Goal: Communication & Community: Answer question/provide support

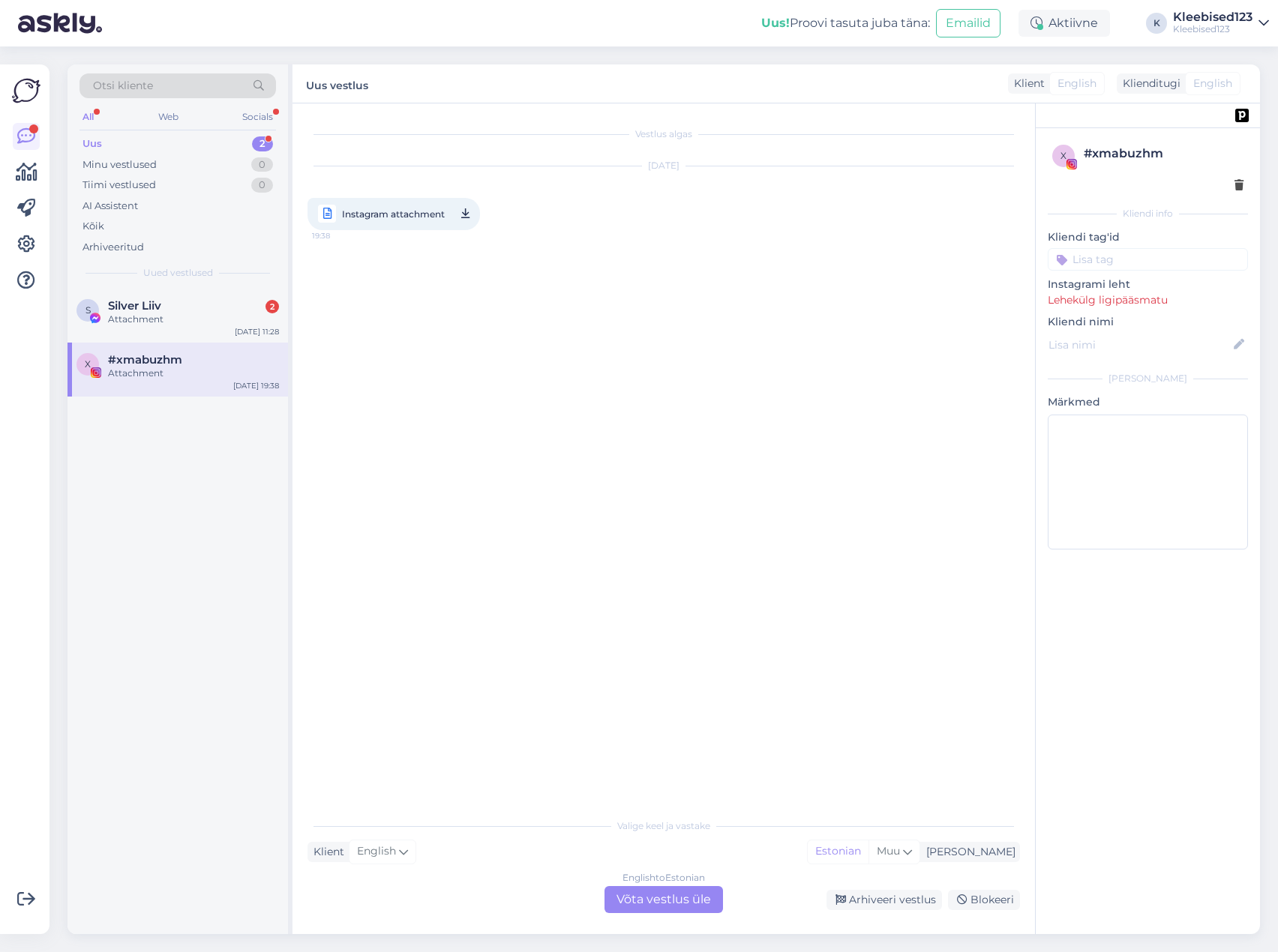
click at [139, 367] on div "Attachment" at bounding box center [193, 373] width 171 height 14
click at [156, 323] on div "Attachment" at bounding box center [193, 319] width 171 height 14
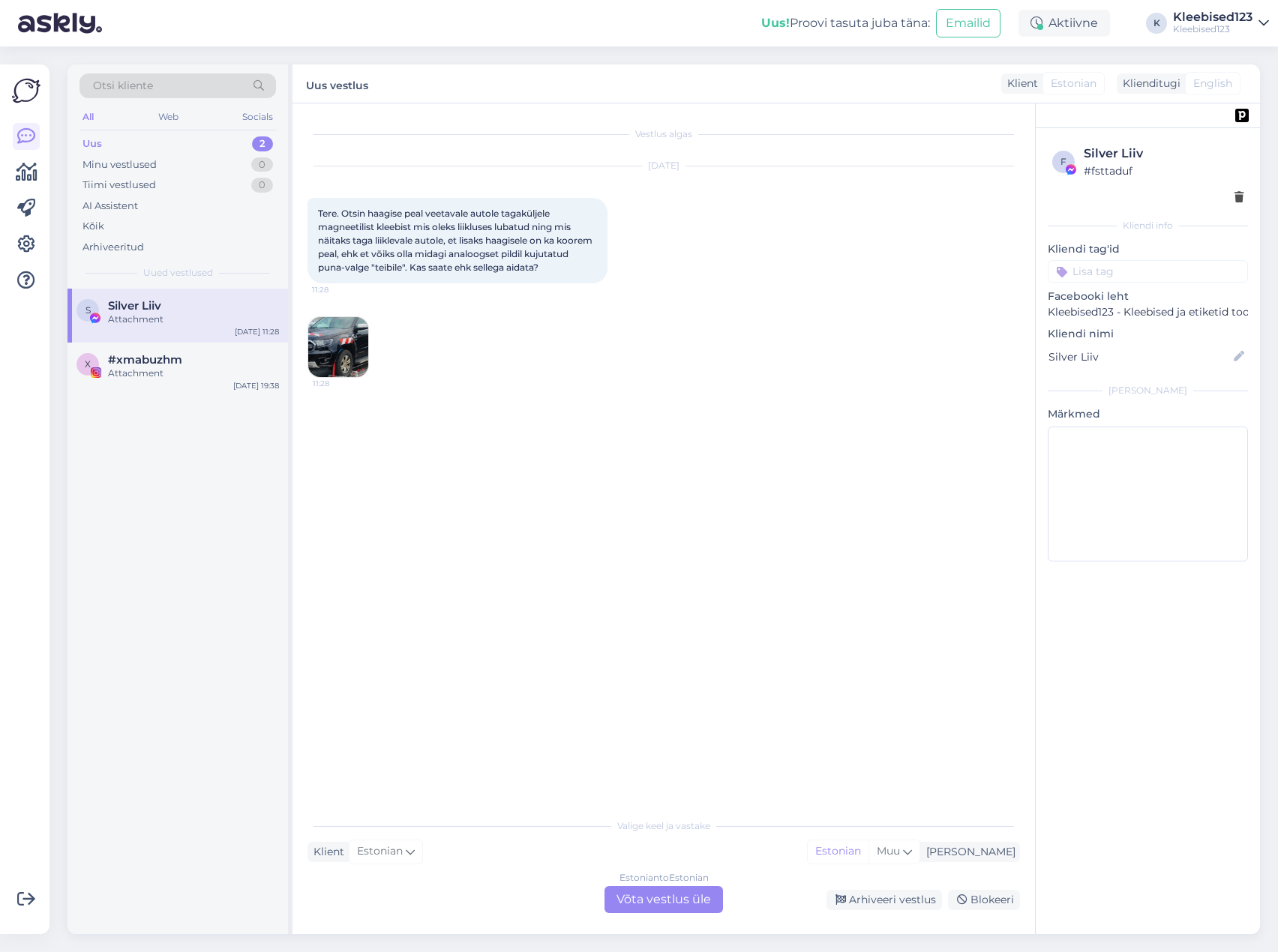
click at [345, 335] on img at bounding box center [338, 346] width 60 height 60
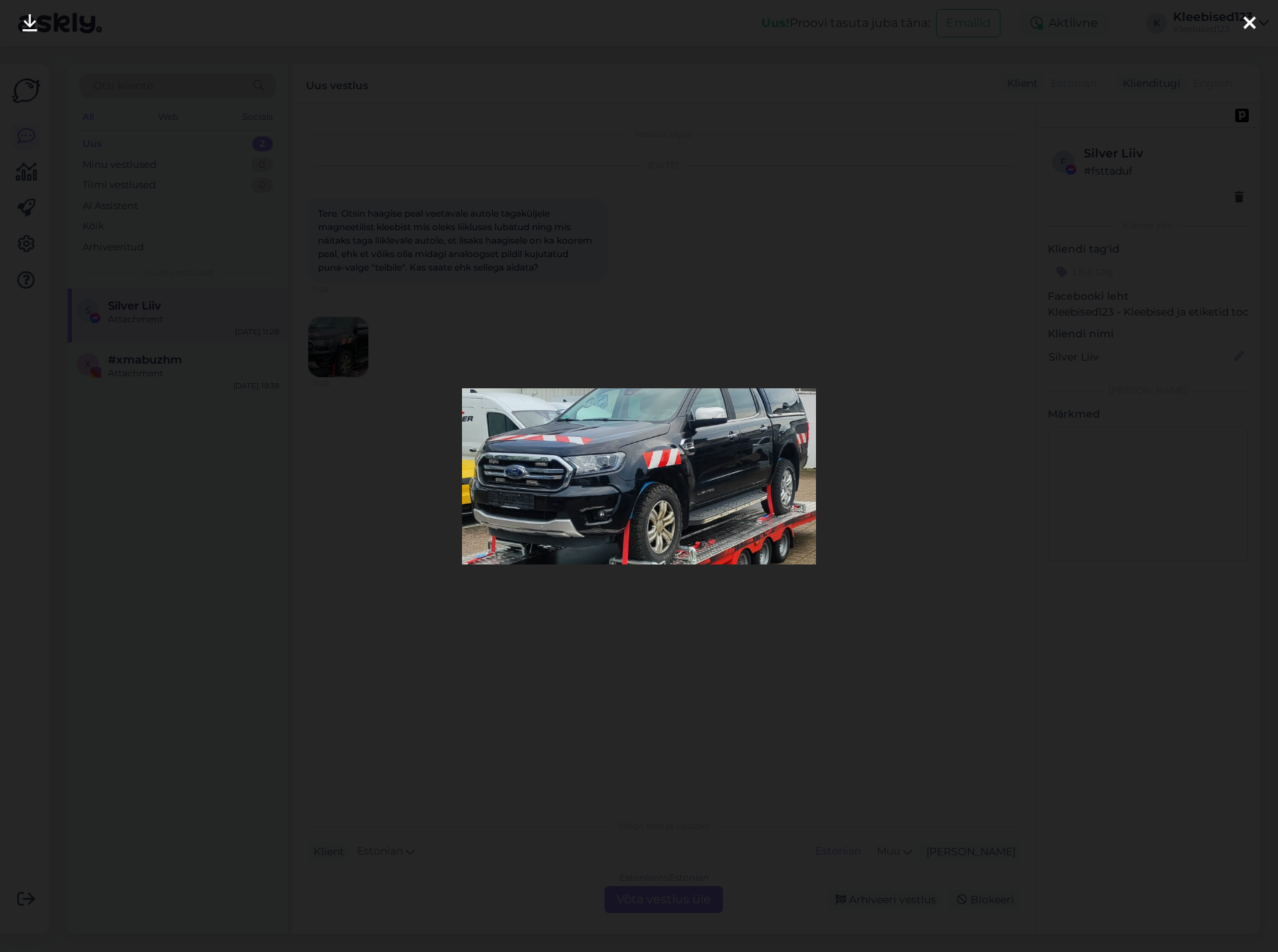
click at [1251, 21] on icon at bounding box center [1249, 24] width 12 height 19
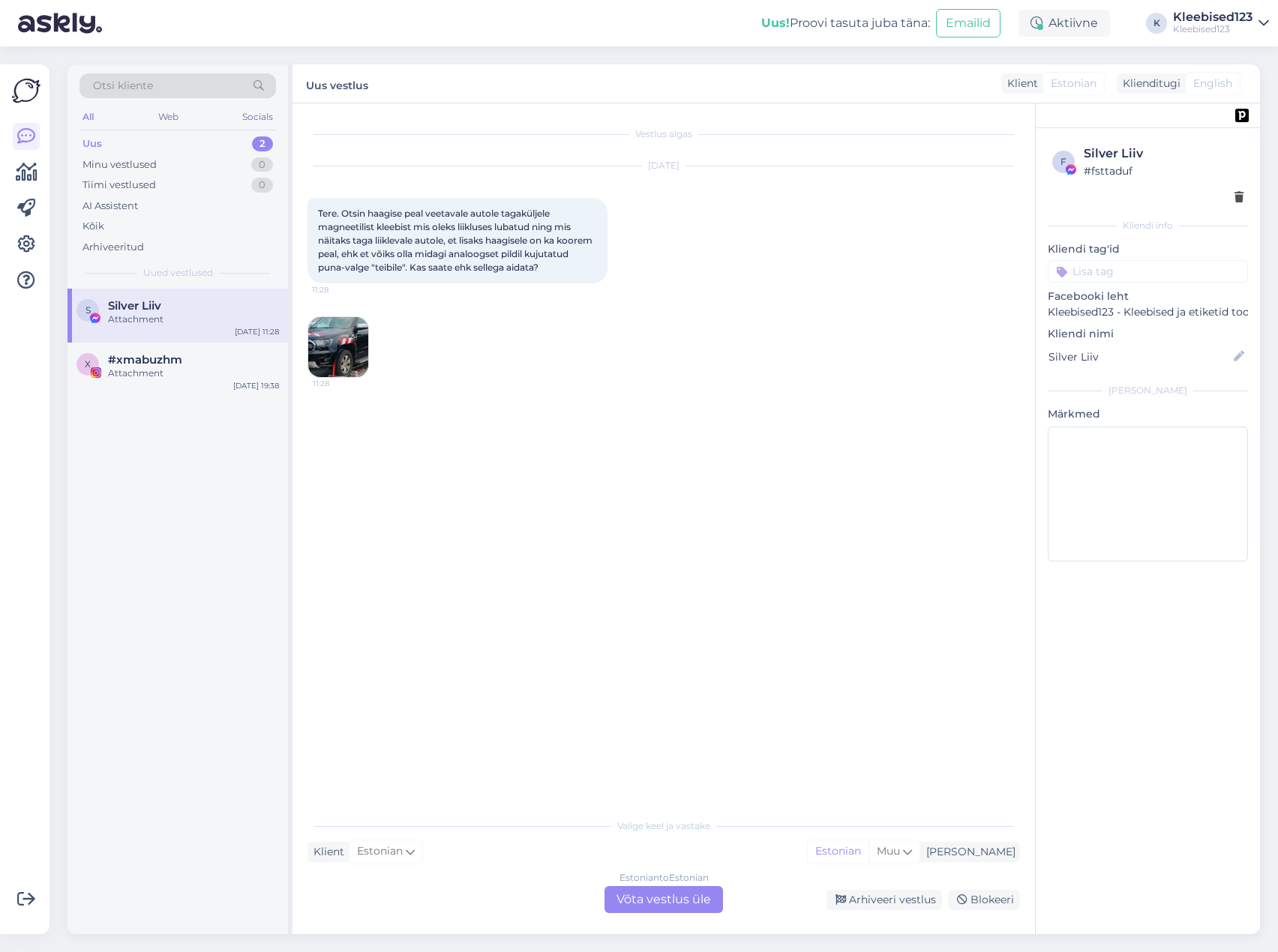
click at [677, 899] on div "Estonian to Estonian Võta vestlus üle" at bounding box center [663, 899] width 119 height 27
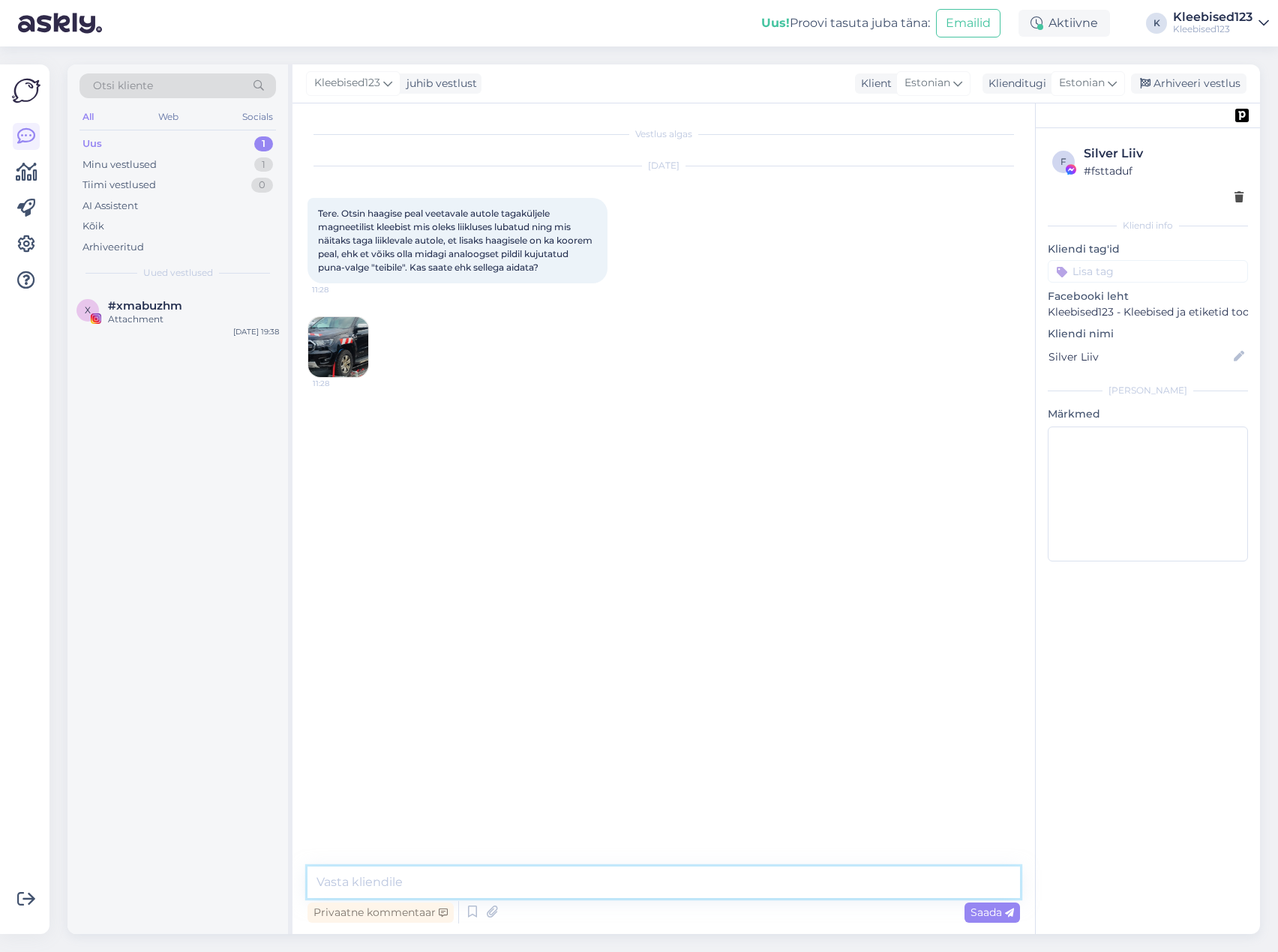
click at [509, 884] on textarea at bounding box center [663, 883] width 713 height 32
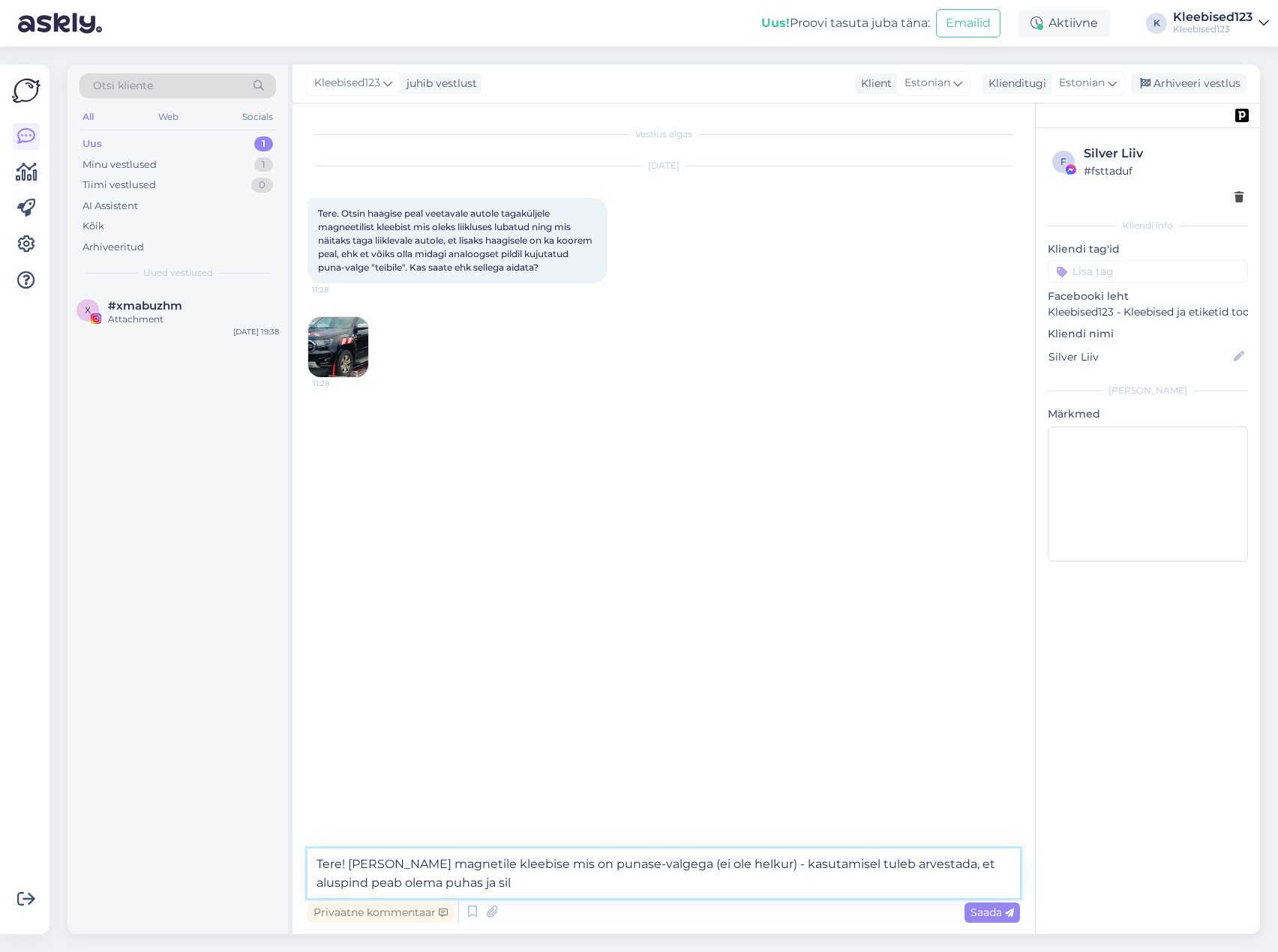
type textarea "Tere! [PERSON_NAME] magnetile kleebise mis on punase-valgega (ei ole helkur) - …"
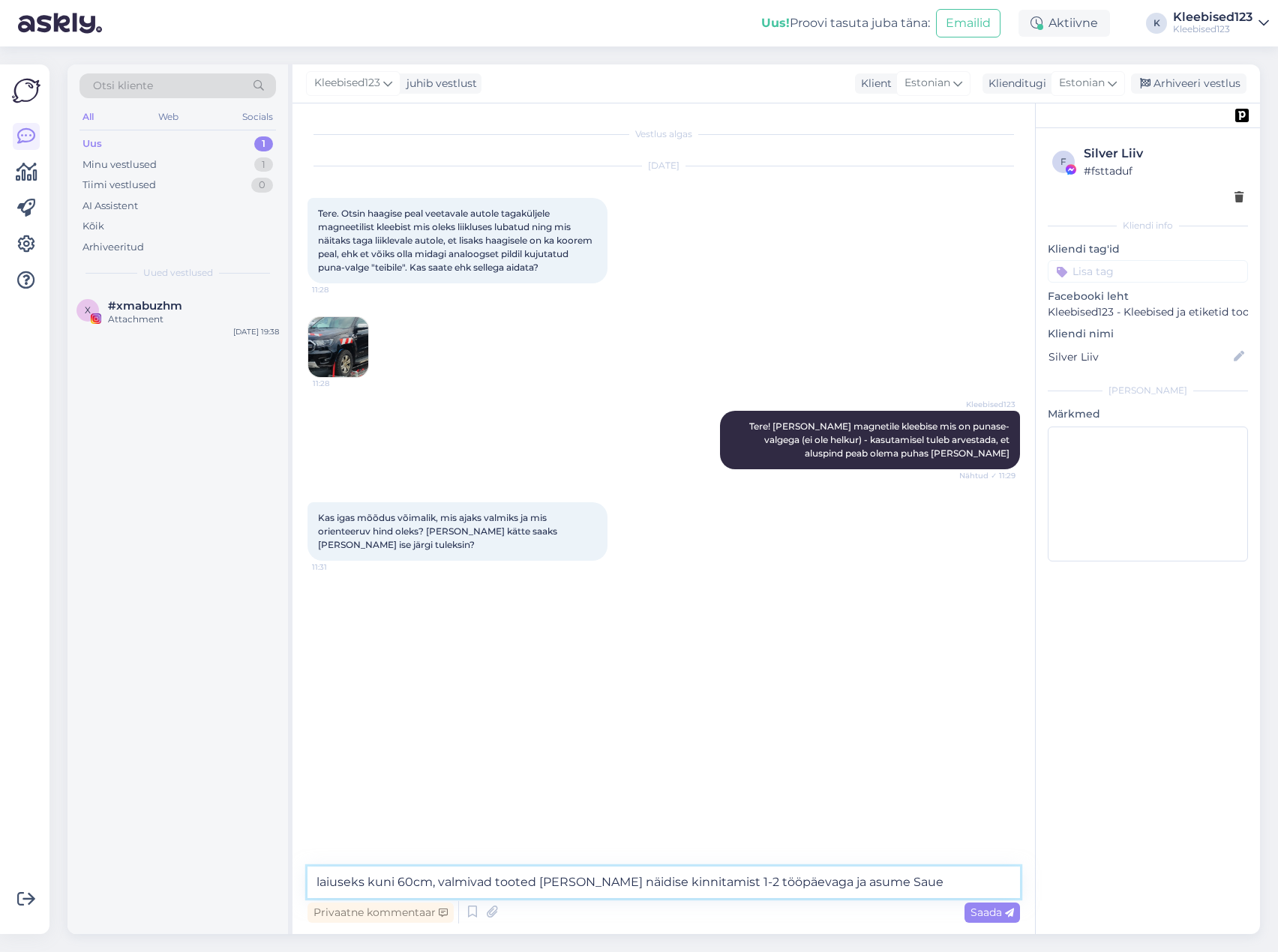
type textarea "laiuseks kuni 60cm, valmivad tooted [PERSON_NAME] näidise kinnitamist 1-2 tööpä…"
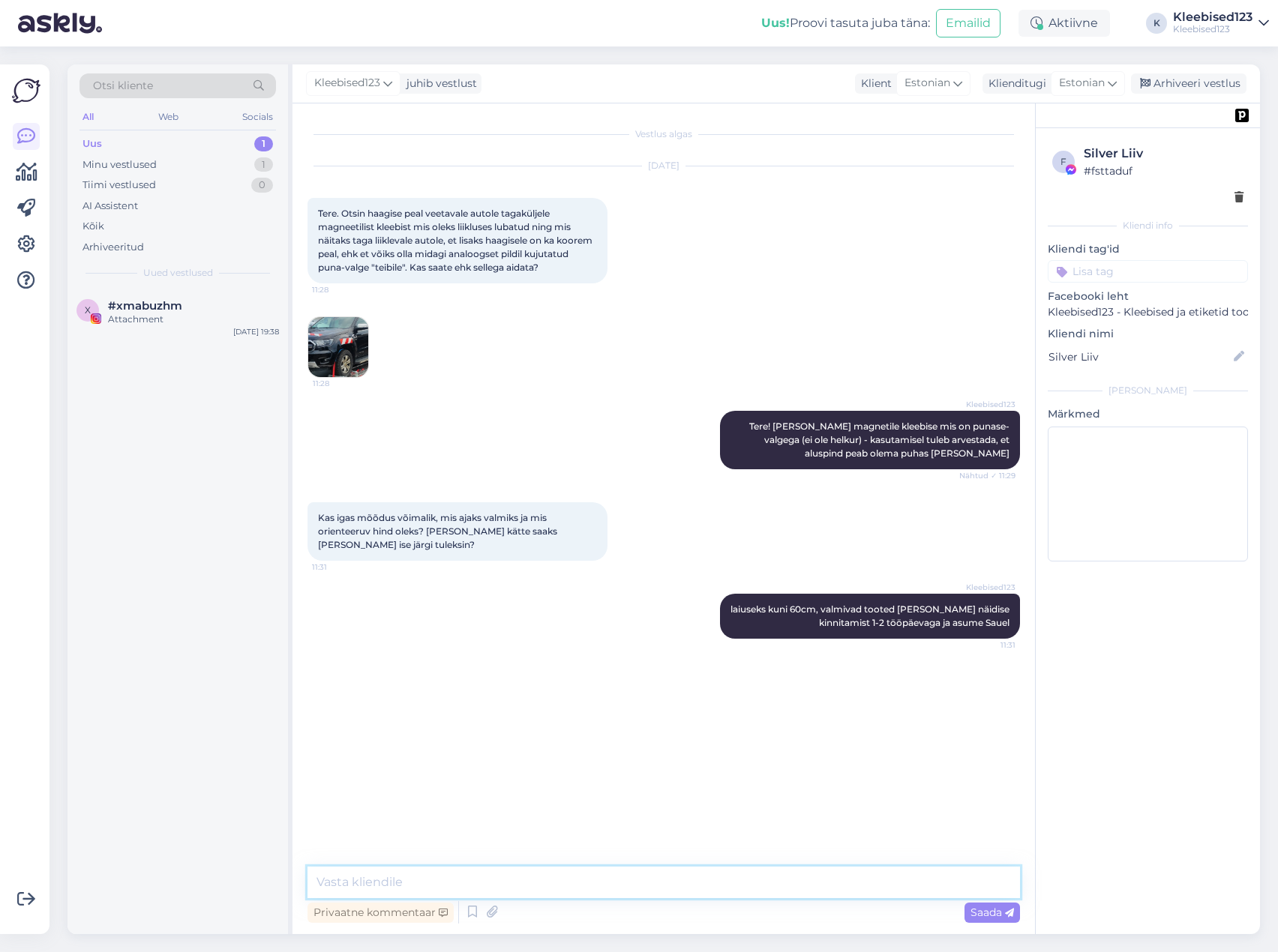
click at [448, 892] on textarea at bounding box center [663, 883] width 713 height 32
type textarea "hinnaks on vaja mõõtu ja kogust"
type textarea "need 3 mõõtu kokku €74"
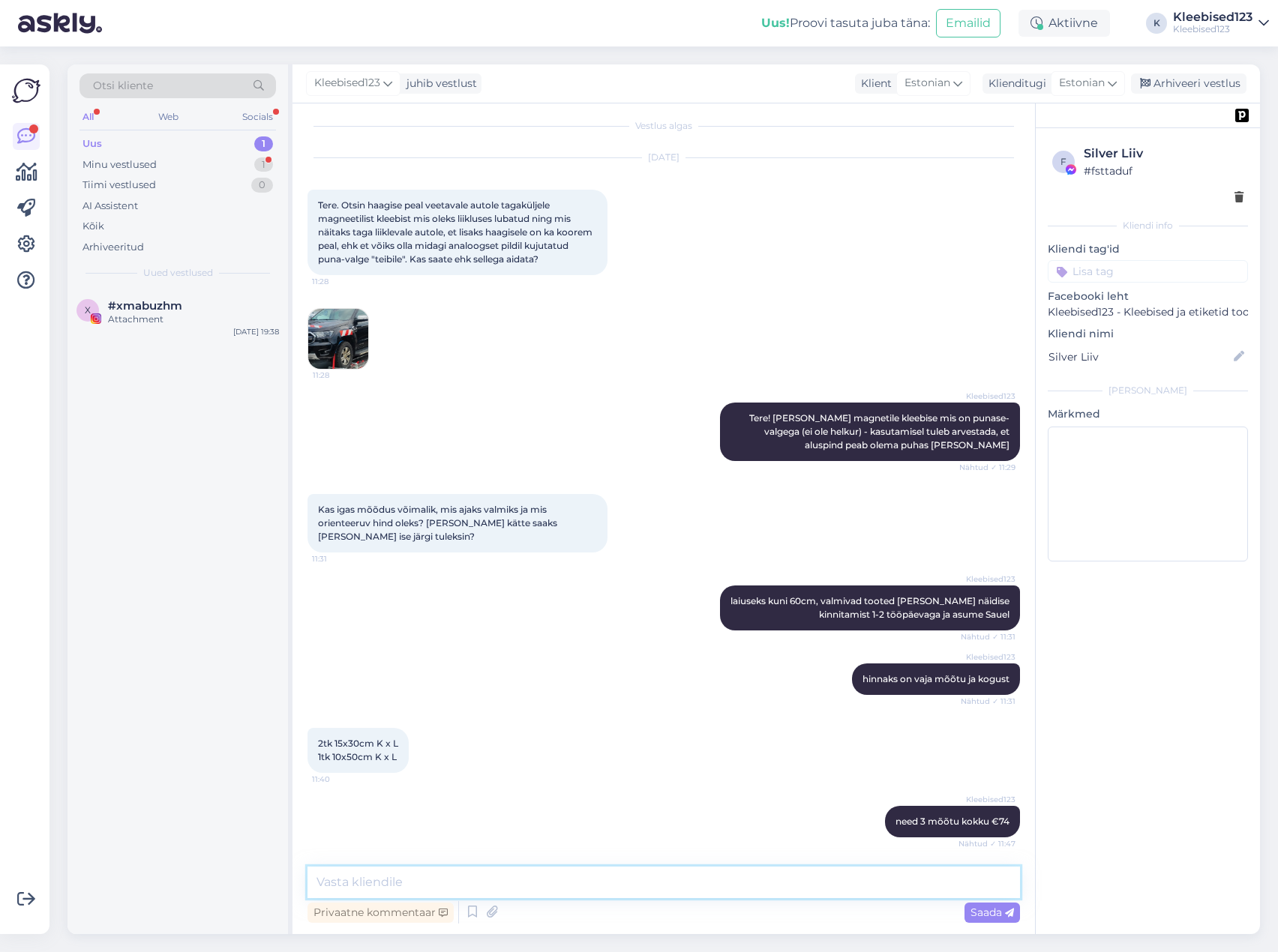
scroll to position [99, 0]
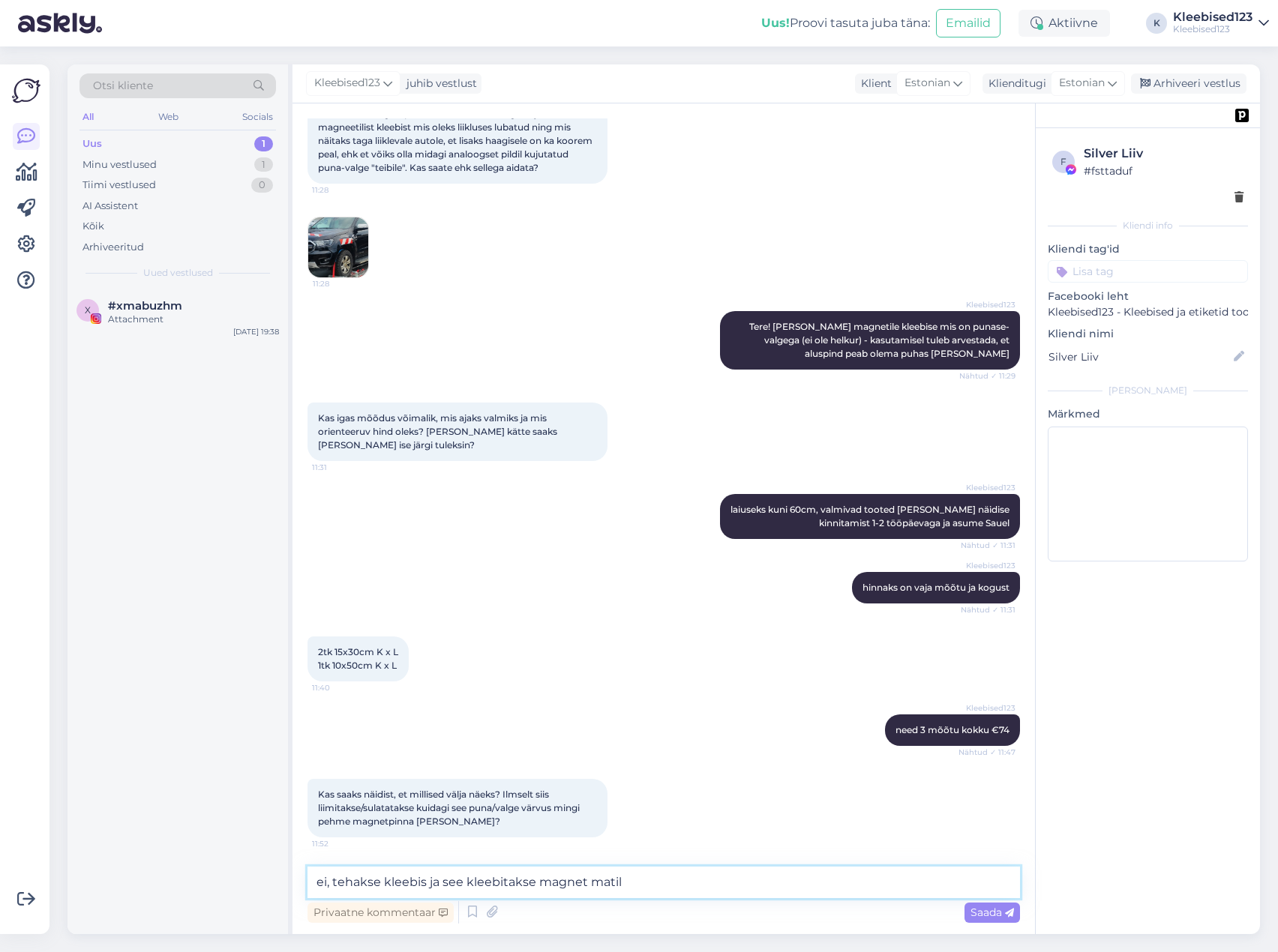
type textarea "ei, tehakse kleebis ja see kleebitakse magnet matile"
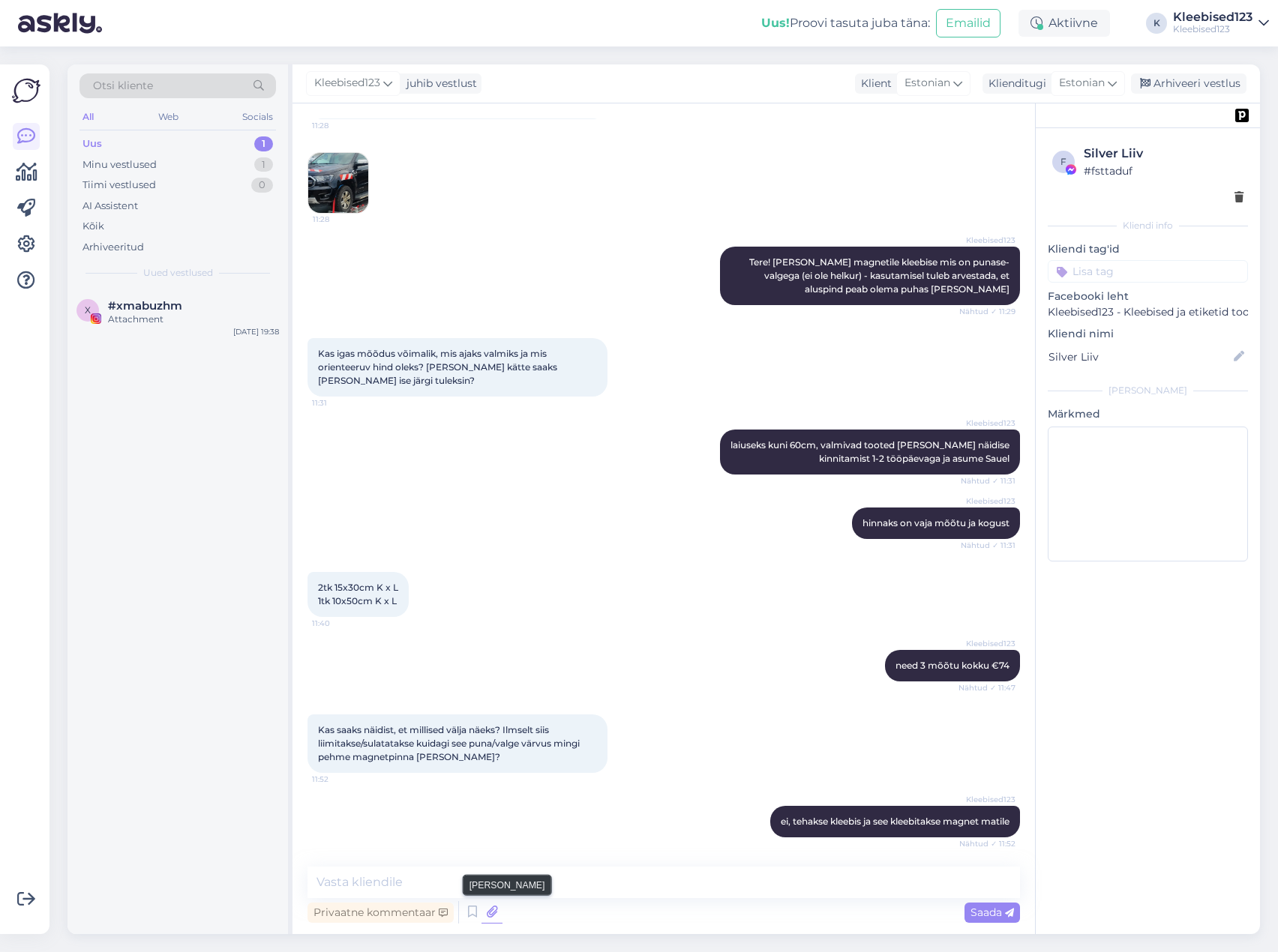
click at [486, 915] on icon at bounding box center [492, 912] width 21 height 22
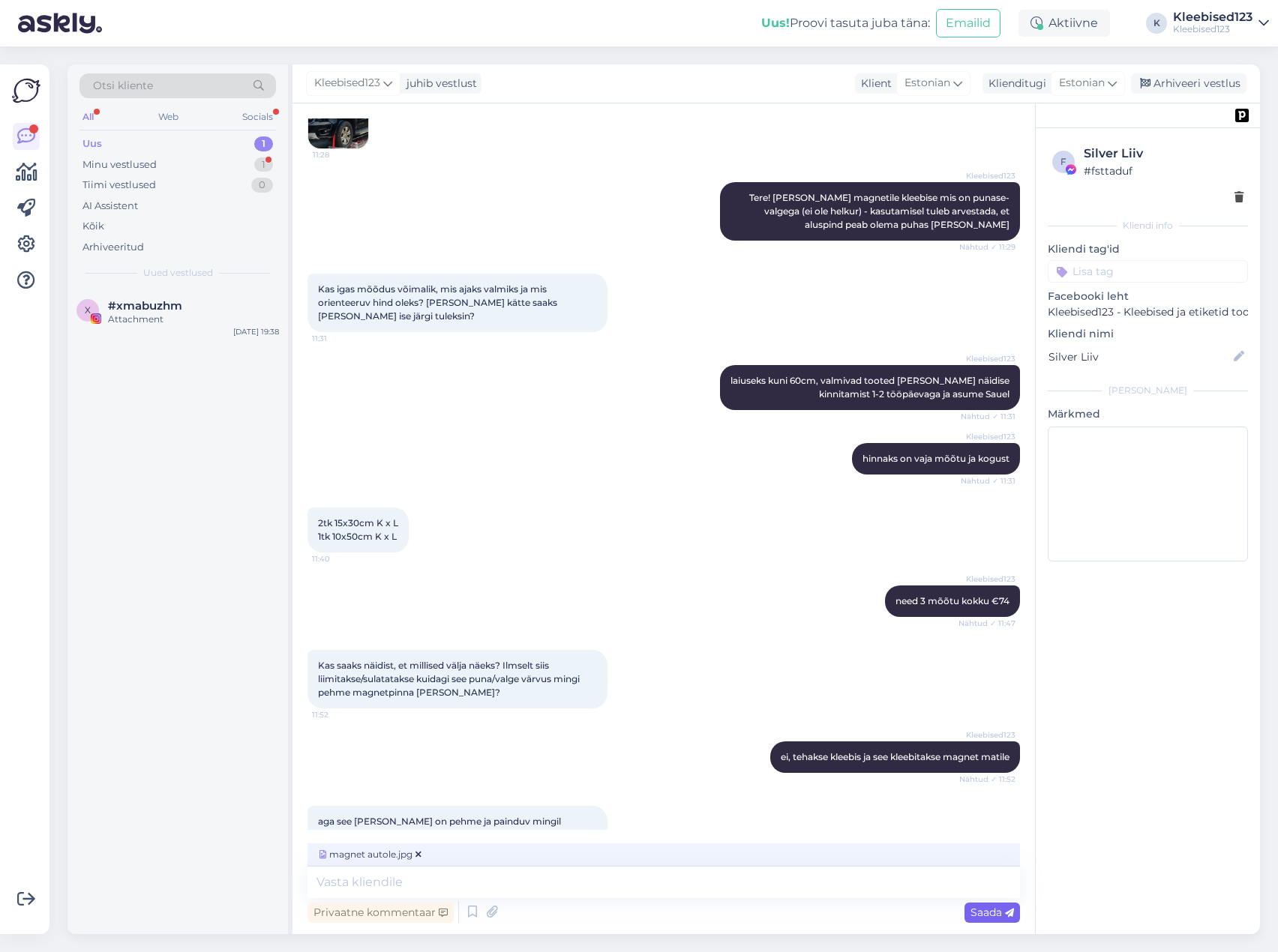
click at [987, 916] on span "Saada" at bounding box center [992, 912] width 44 height 14
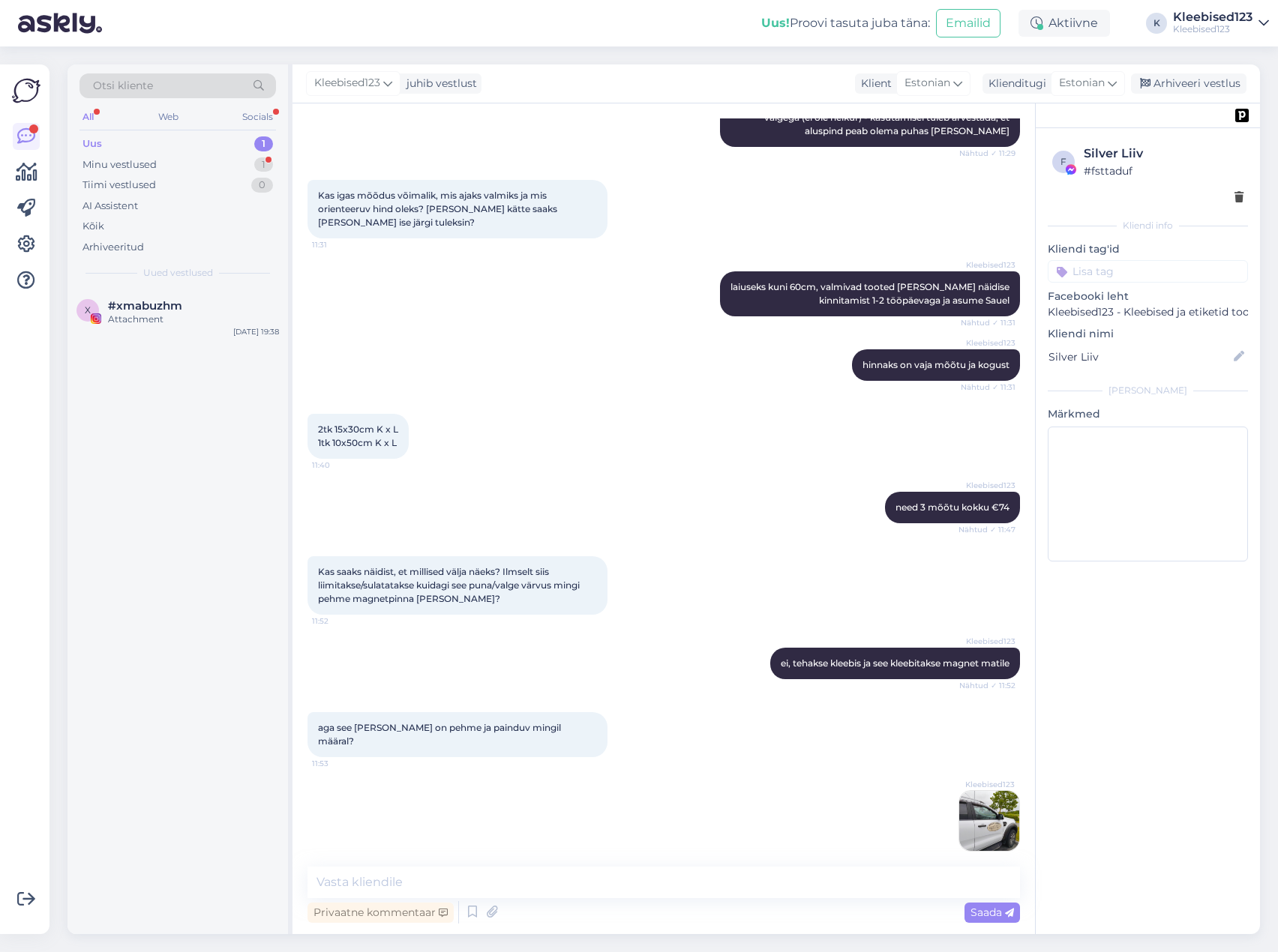
click at [962, 798] on img at bounding box center [989, 821] width 60 height 60
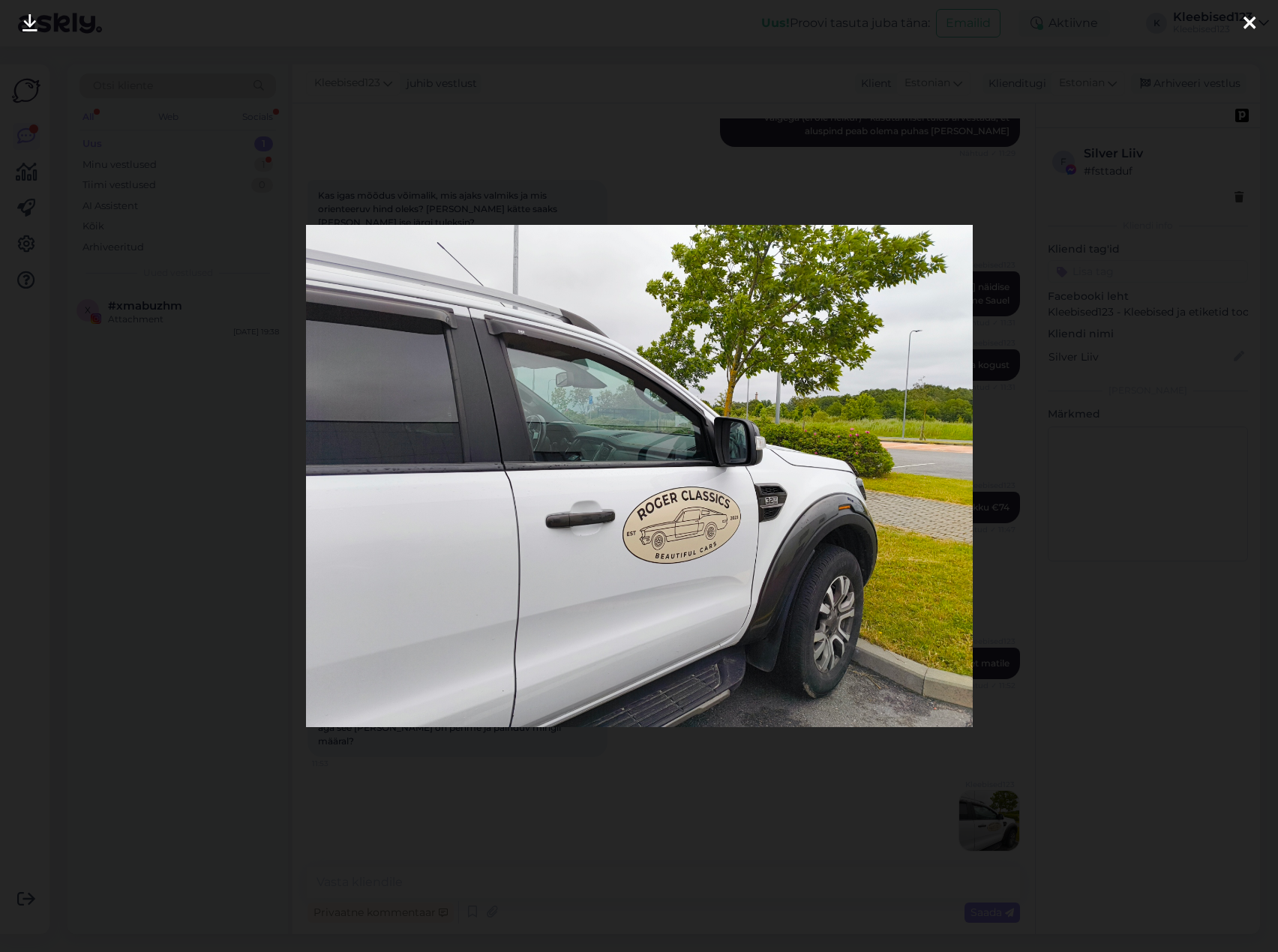
click at [1248, 21] on icon at bounding box center [1249, 24] width 12 height 19
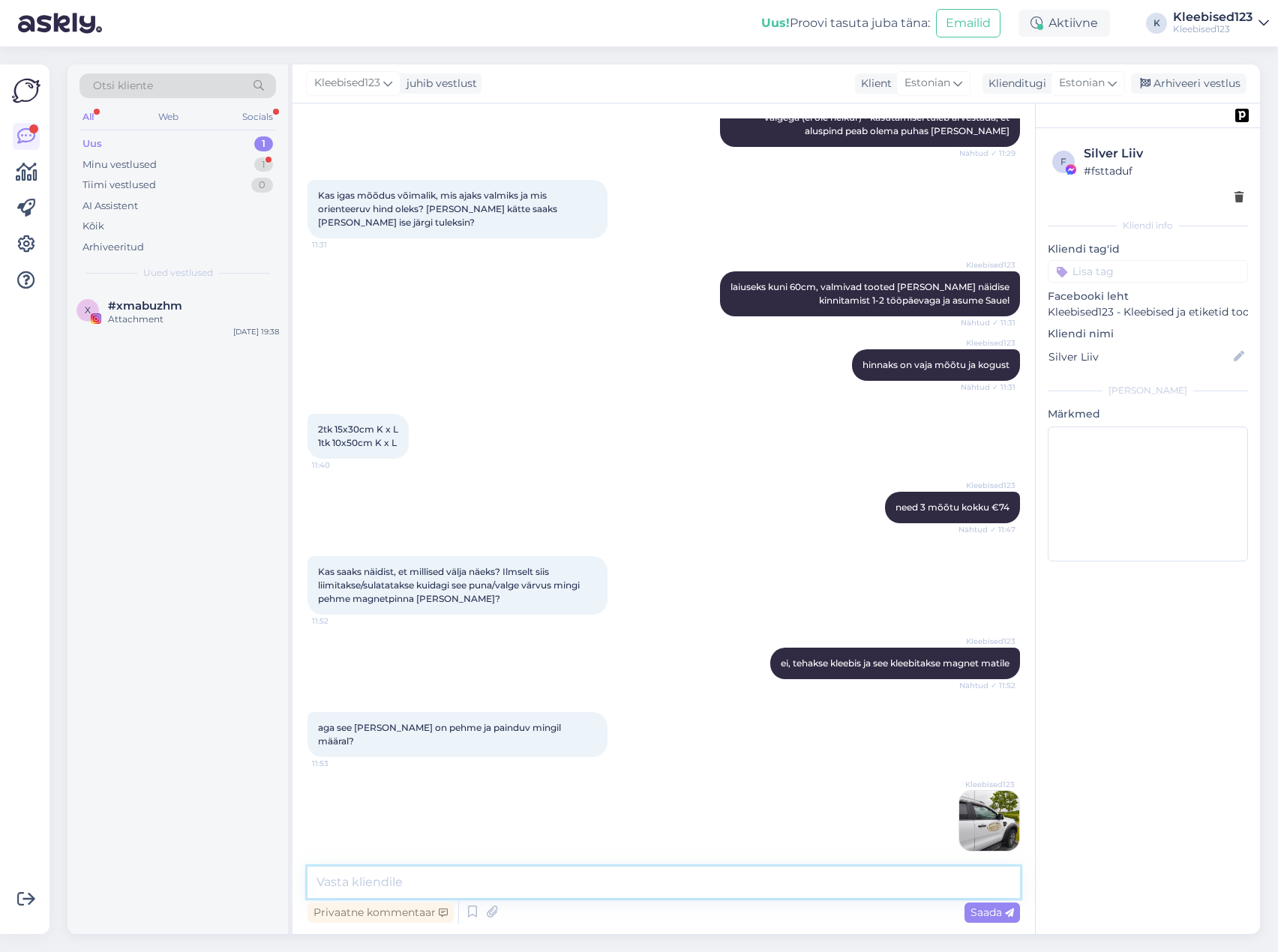
click at [490, 888] on textarea at bounding box center [663, 883] width 713 height 32
type textarea "[PERSON_NAME] sobib, nagu siin uksel"
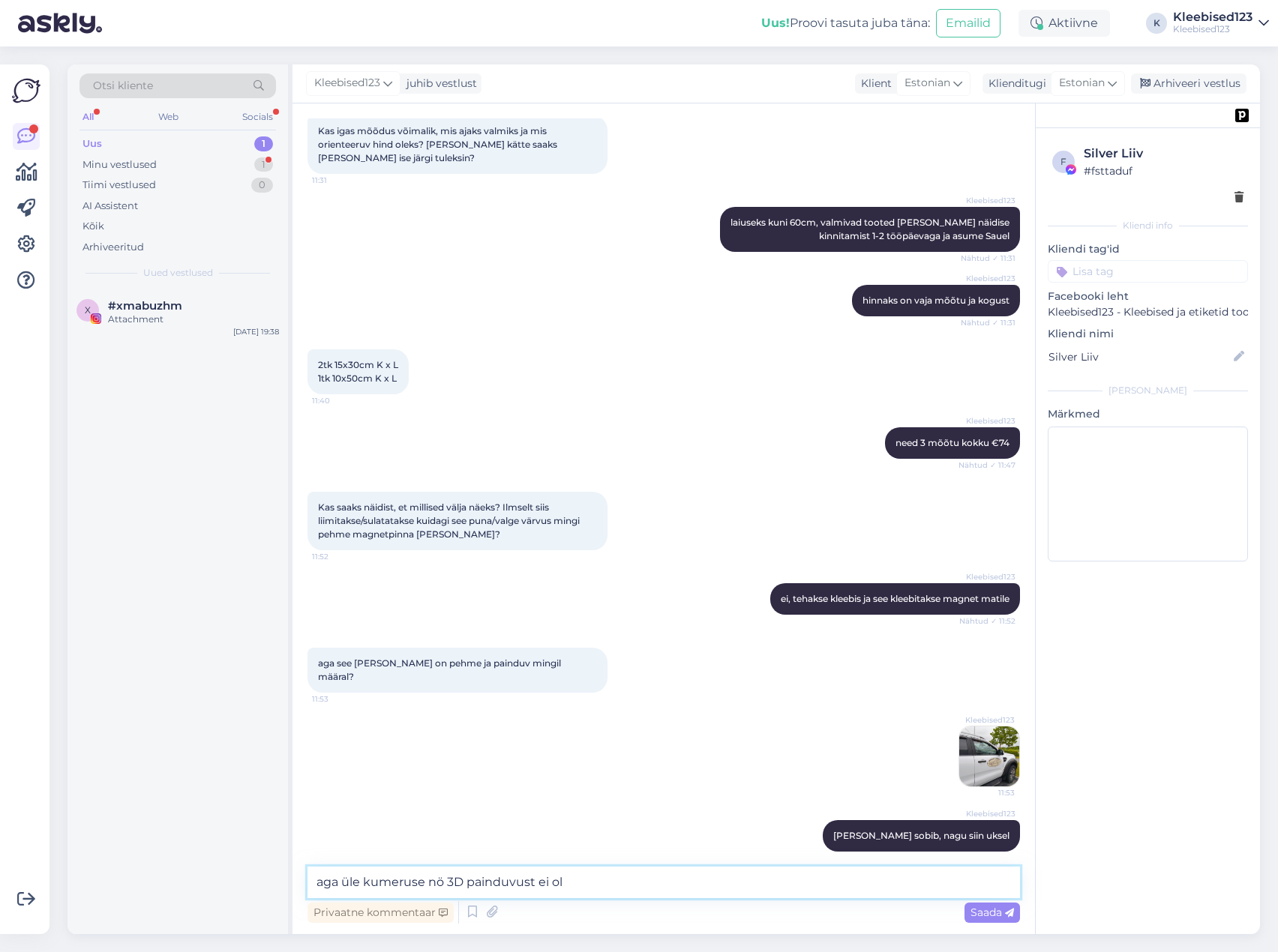
type textarea "aga üle kumeruse nö 3D painduvust ei ole"
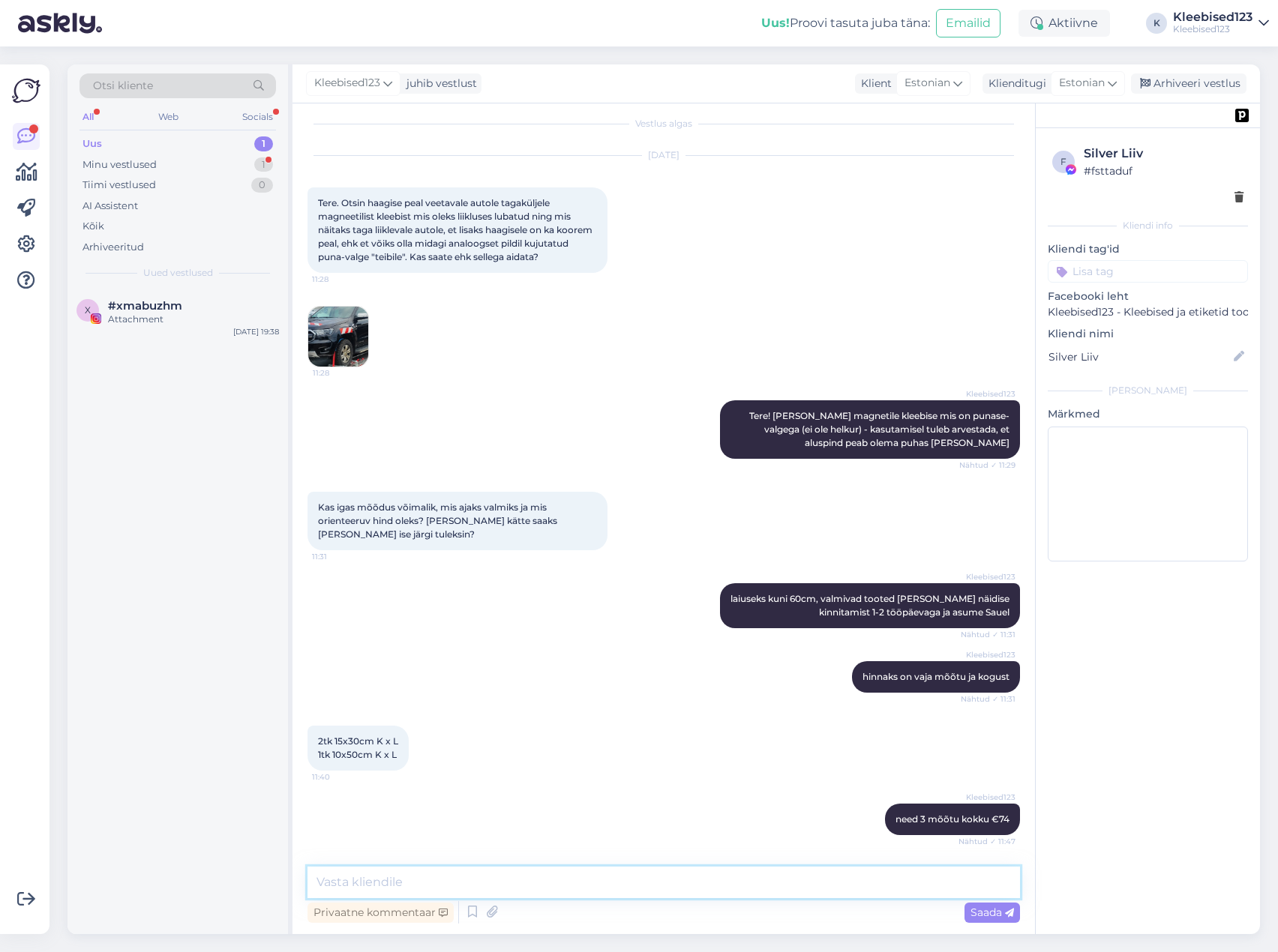
scroll to position [0, 0]
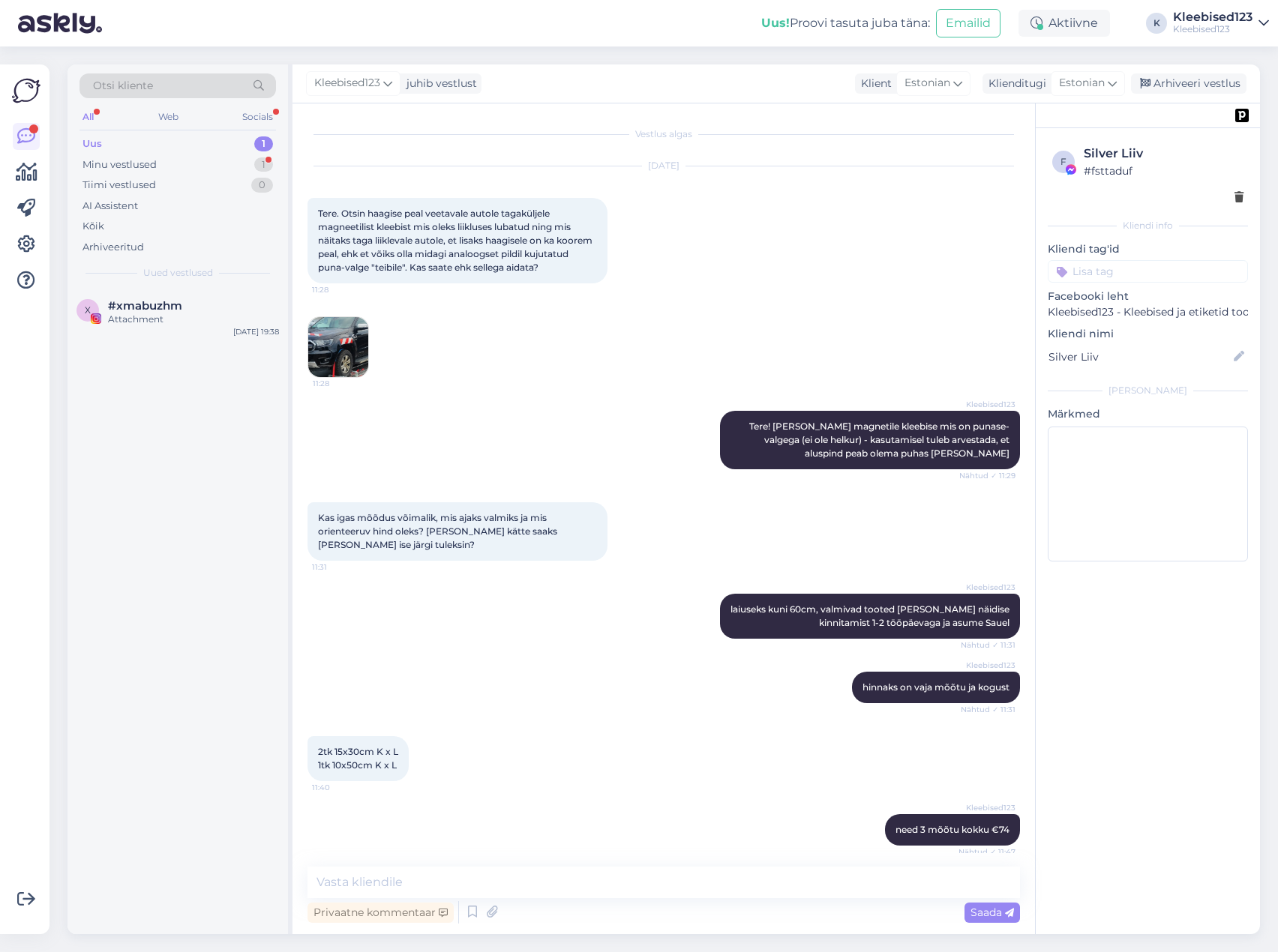
click at [330, 342] on img at bounding box center [338, 346] width 60 height 60
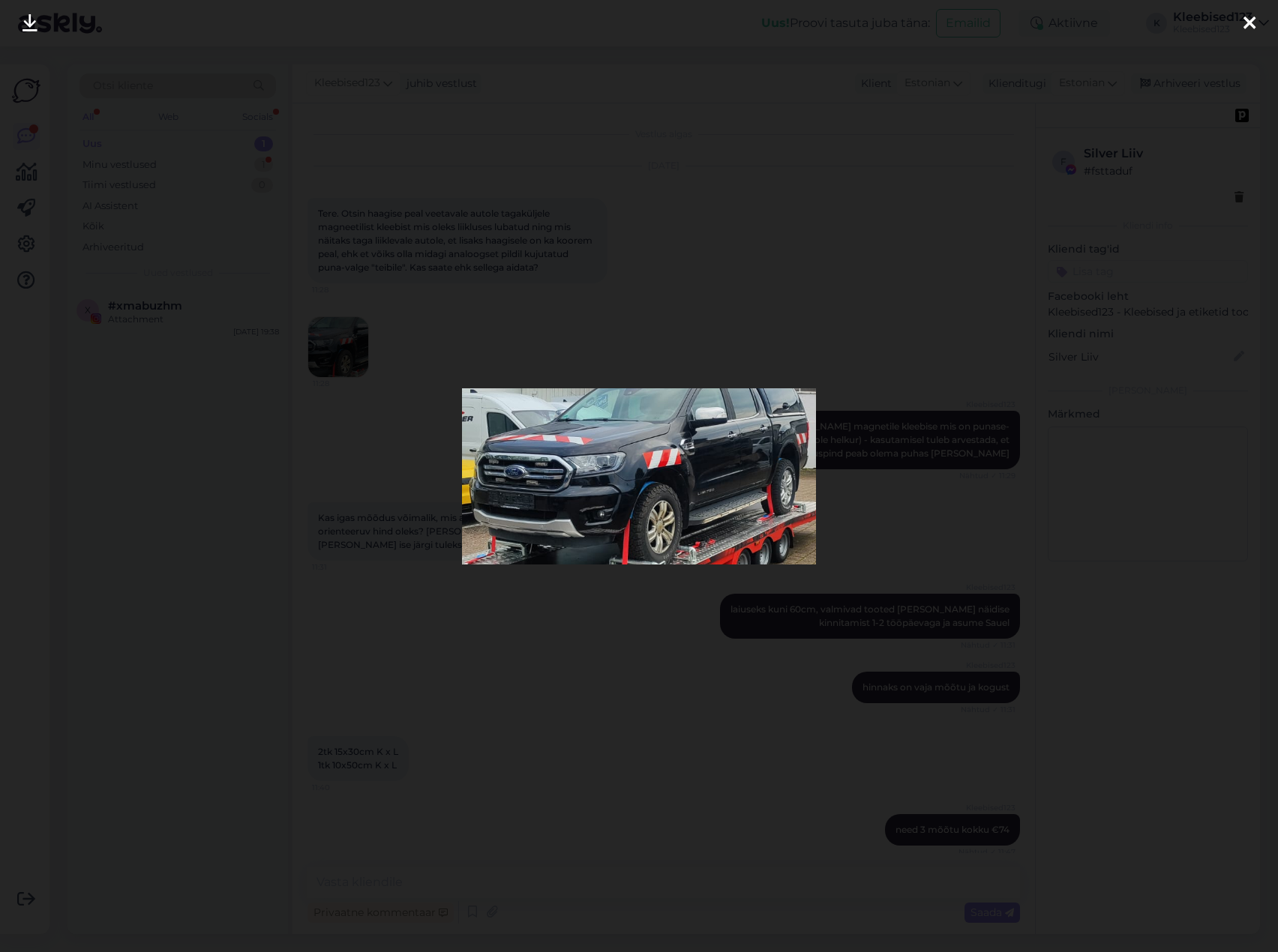
click at [1253, 25] on icon at bounding box center [1249, 24] width 12 height 19
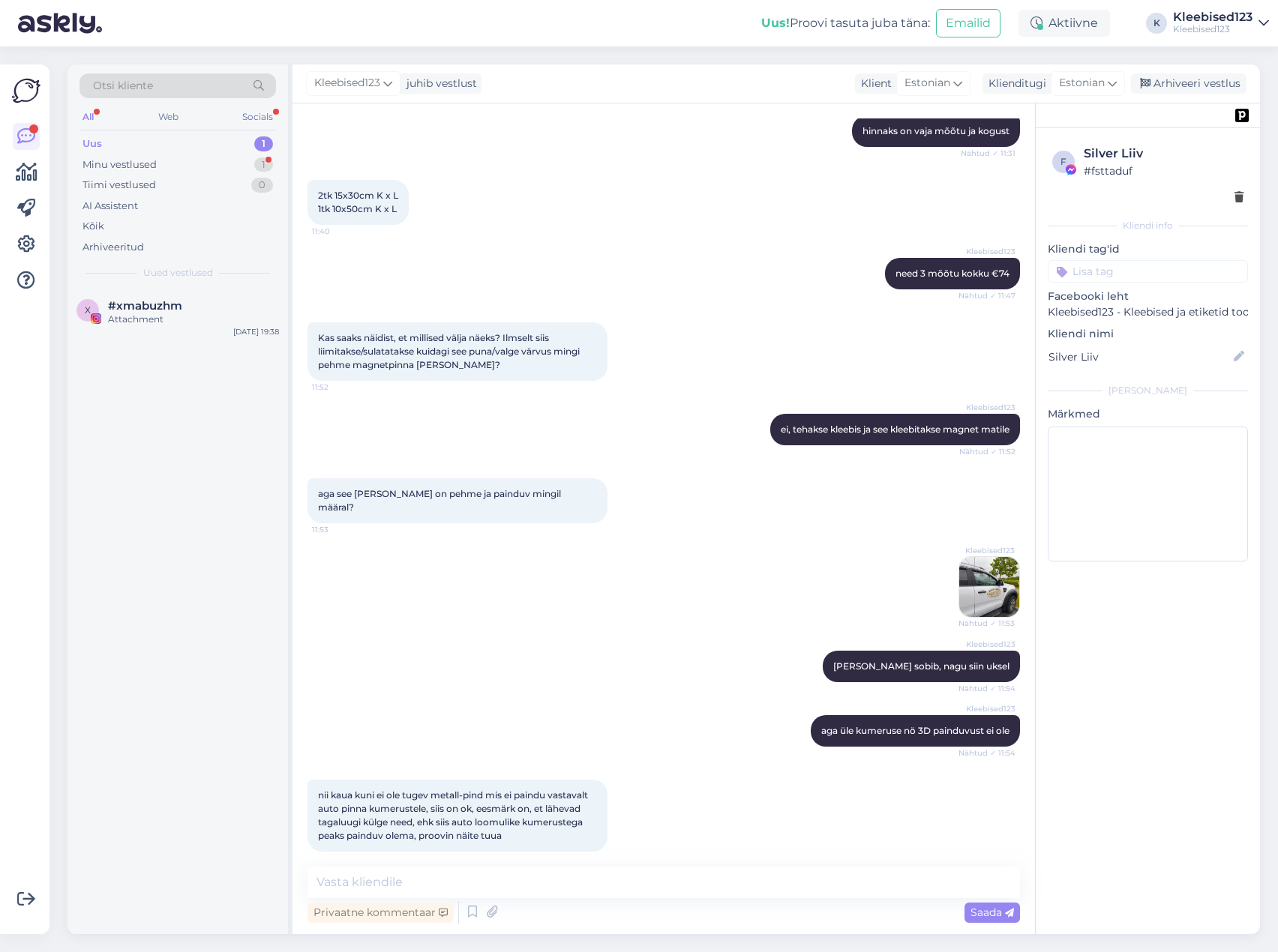
scroll to position [794, 0]
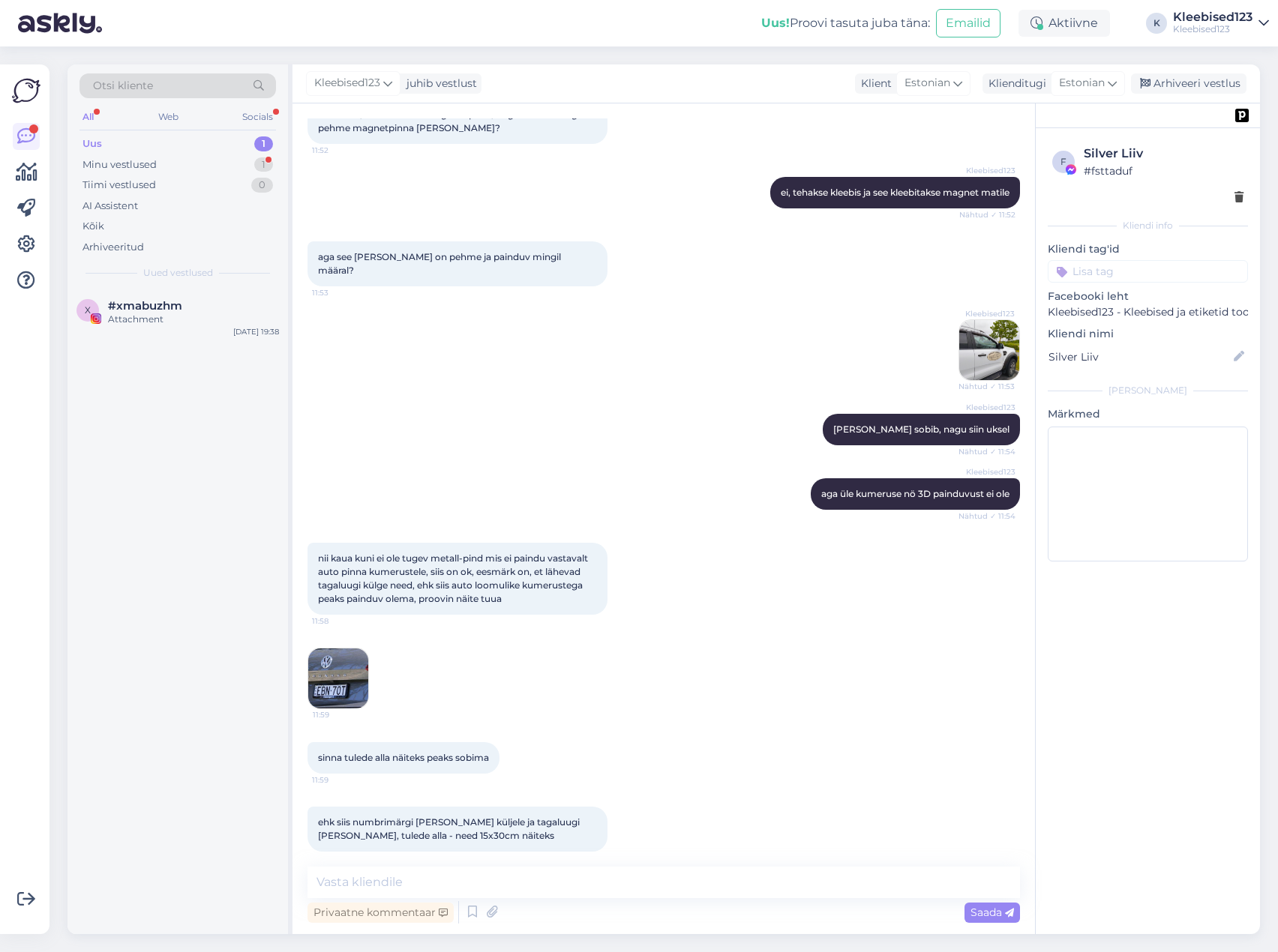
click at [327, 649] on img at bounding box center [338, 678] width 60 height 60
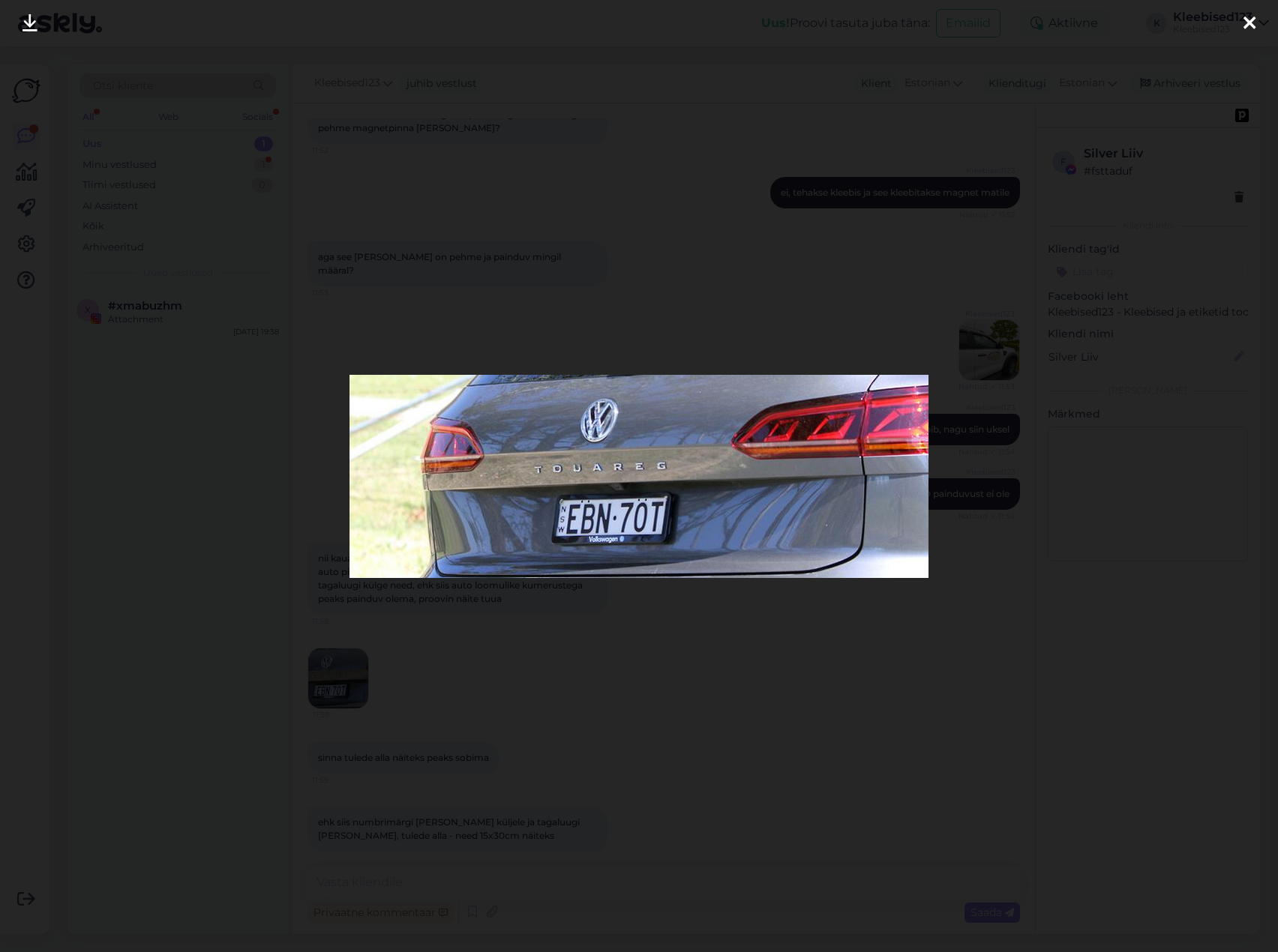
click at [1247, 19] on icon at bounding box center [1249, 24] width 12 height 19
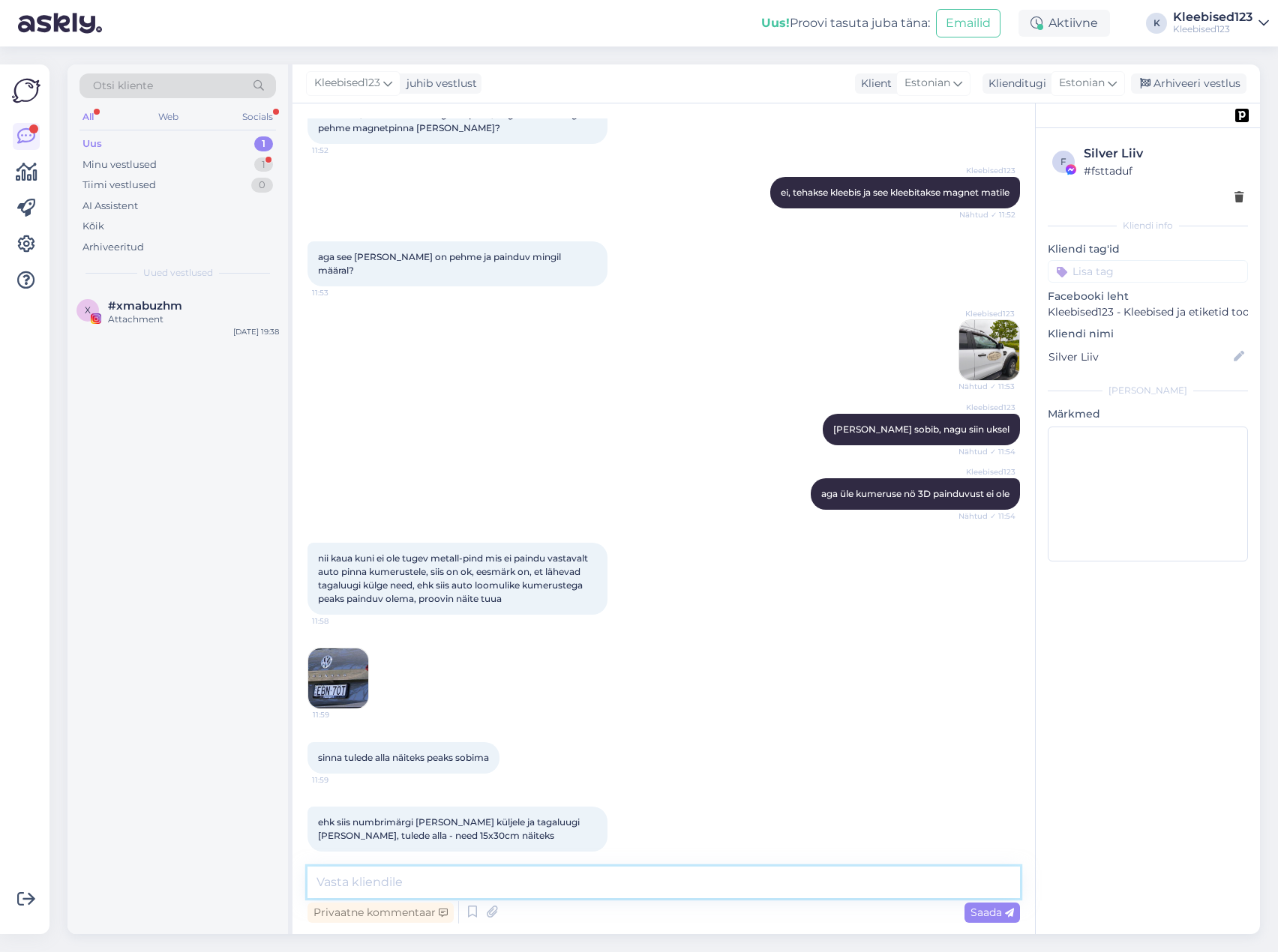
click at [470, 881] on textarea at bounding box center [663, 883] width 713 height 32
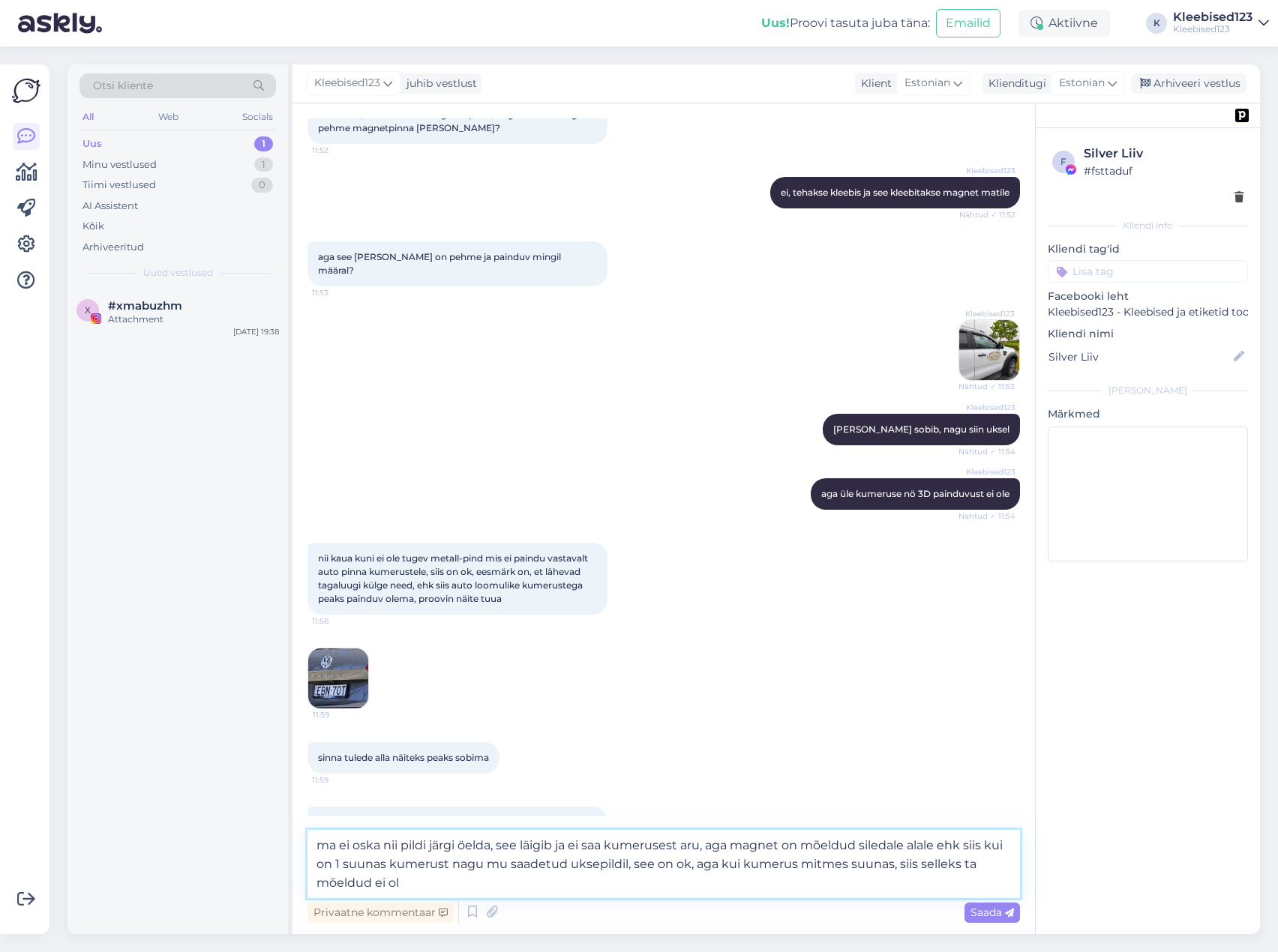
type textarea "ma ei oska nii pildi järgi öelda, see läigib ja ei saa kumerusest aru, aga magn…"
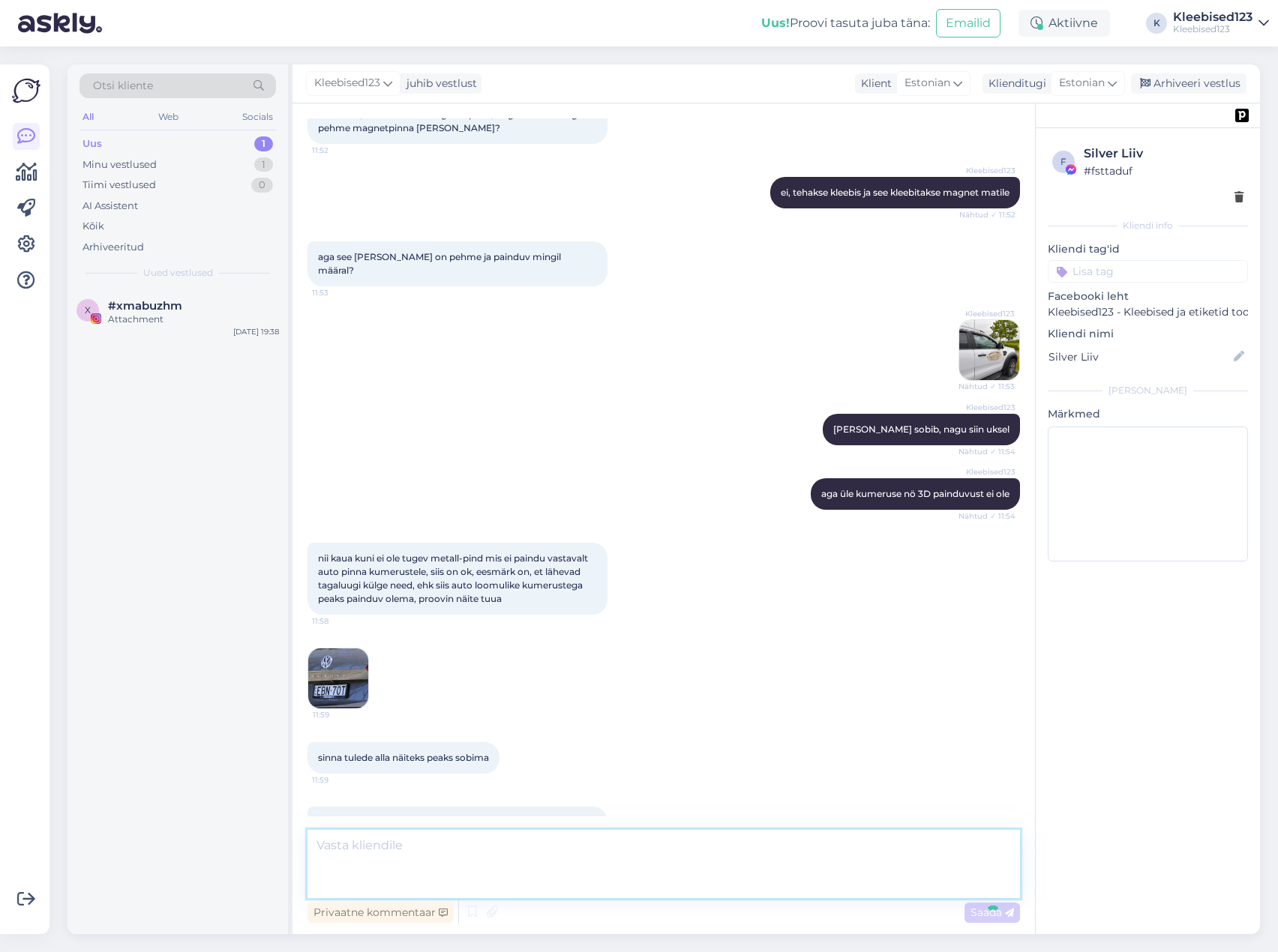
scroll to position [911, 0]
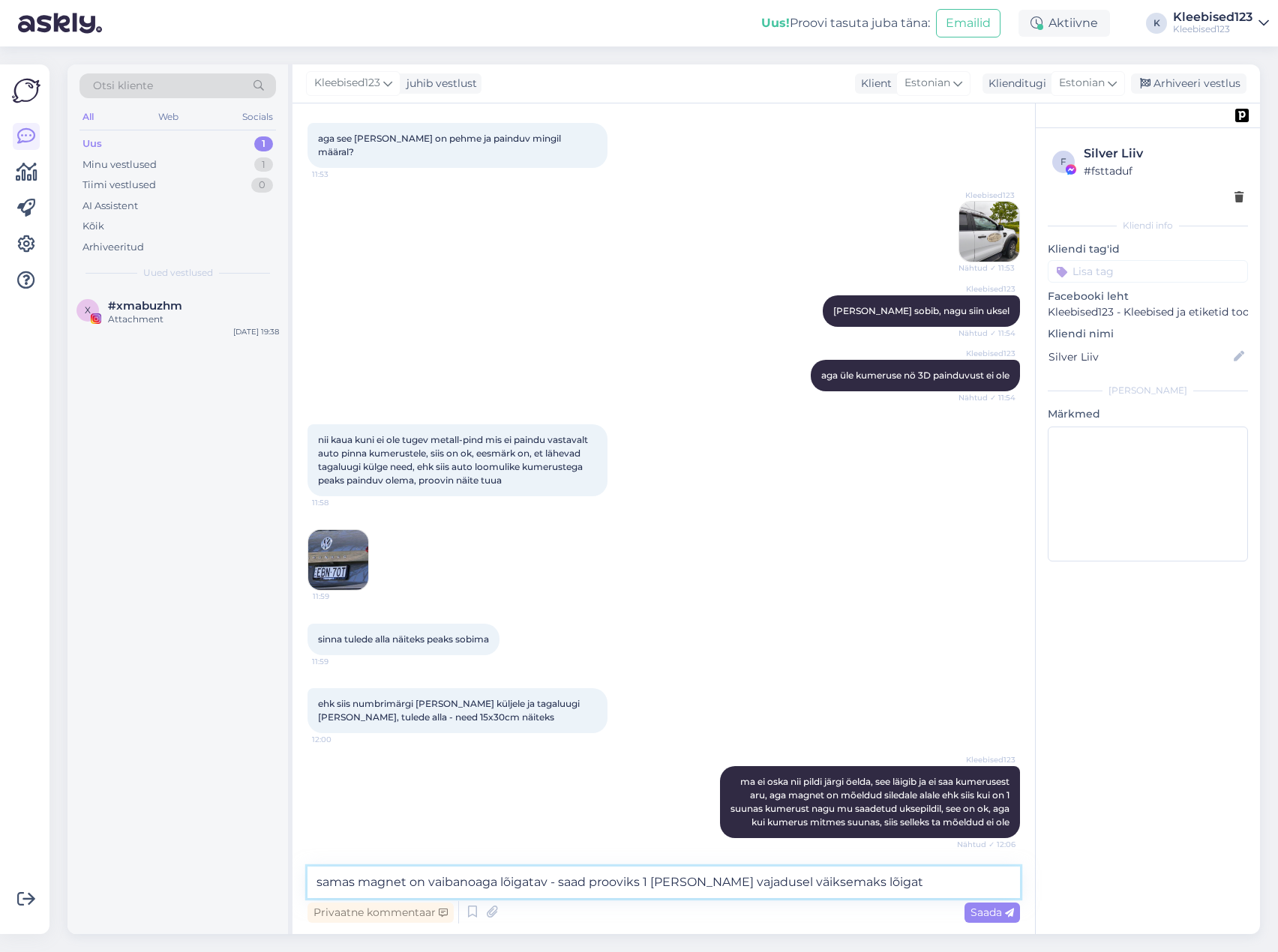
type textarea "samas magnet on vaibanoaga lõigatav - saad prooviks 1 [PERSON_NAME] vajadusel v…"
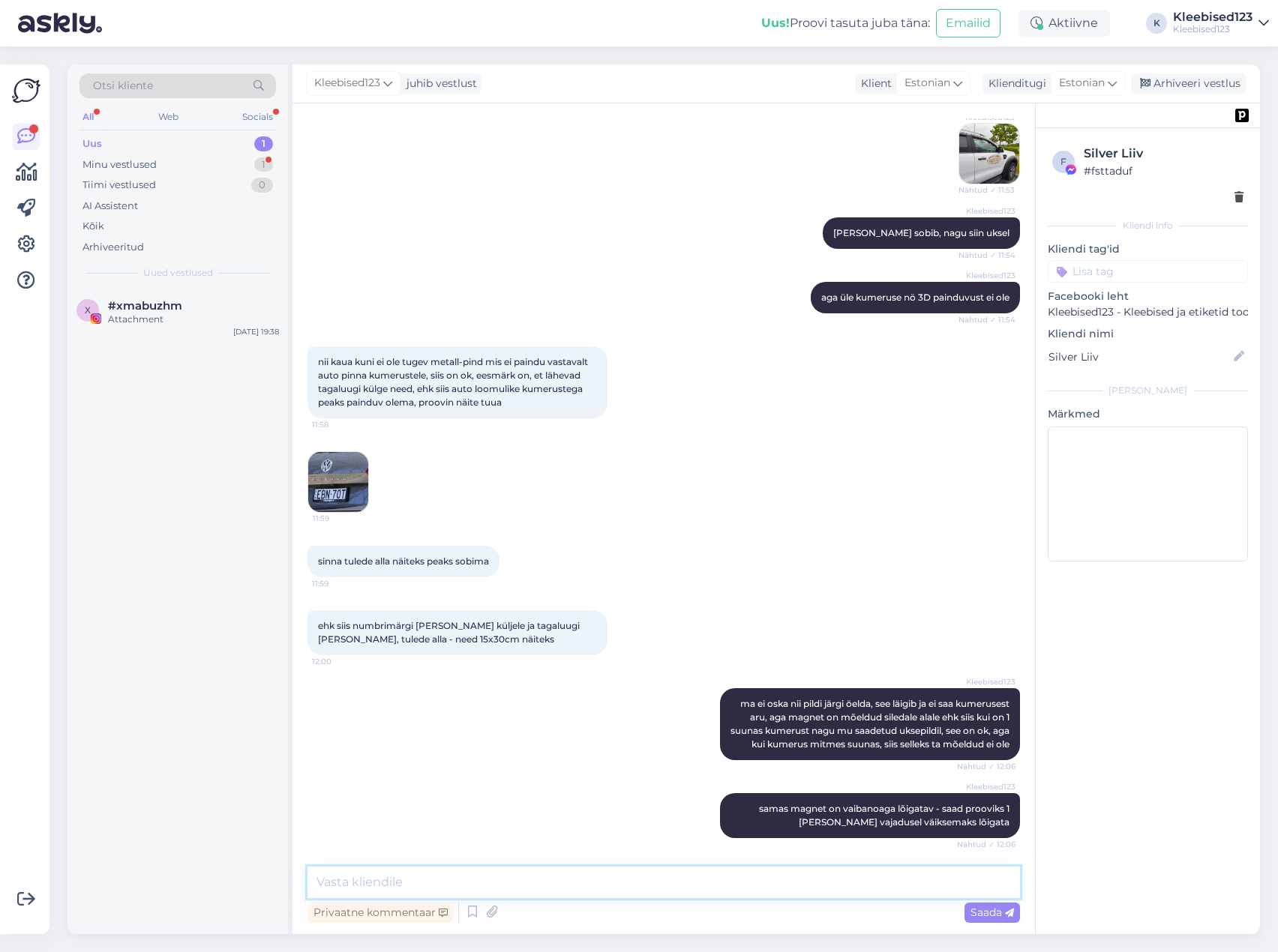
scroll to position [1081, 0]
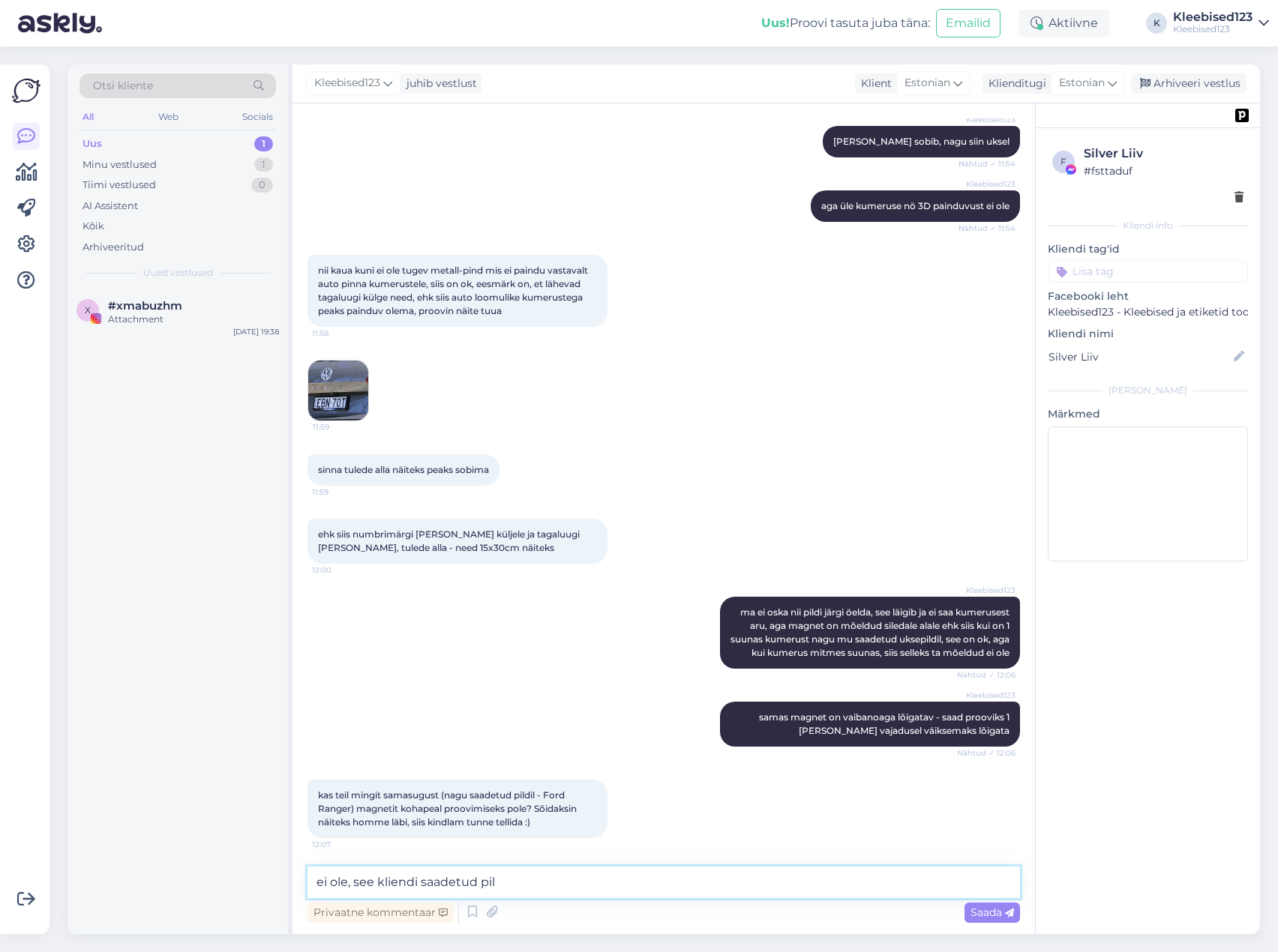
type textarea "ei ole, see kliendi saadetud pilt"
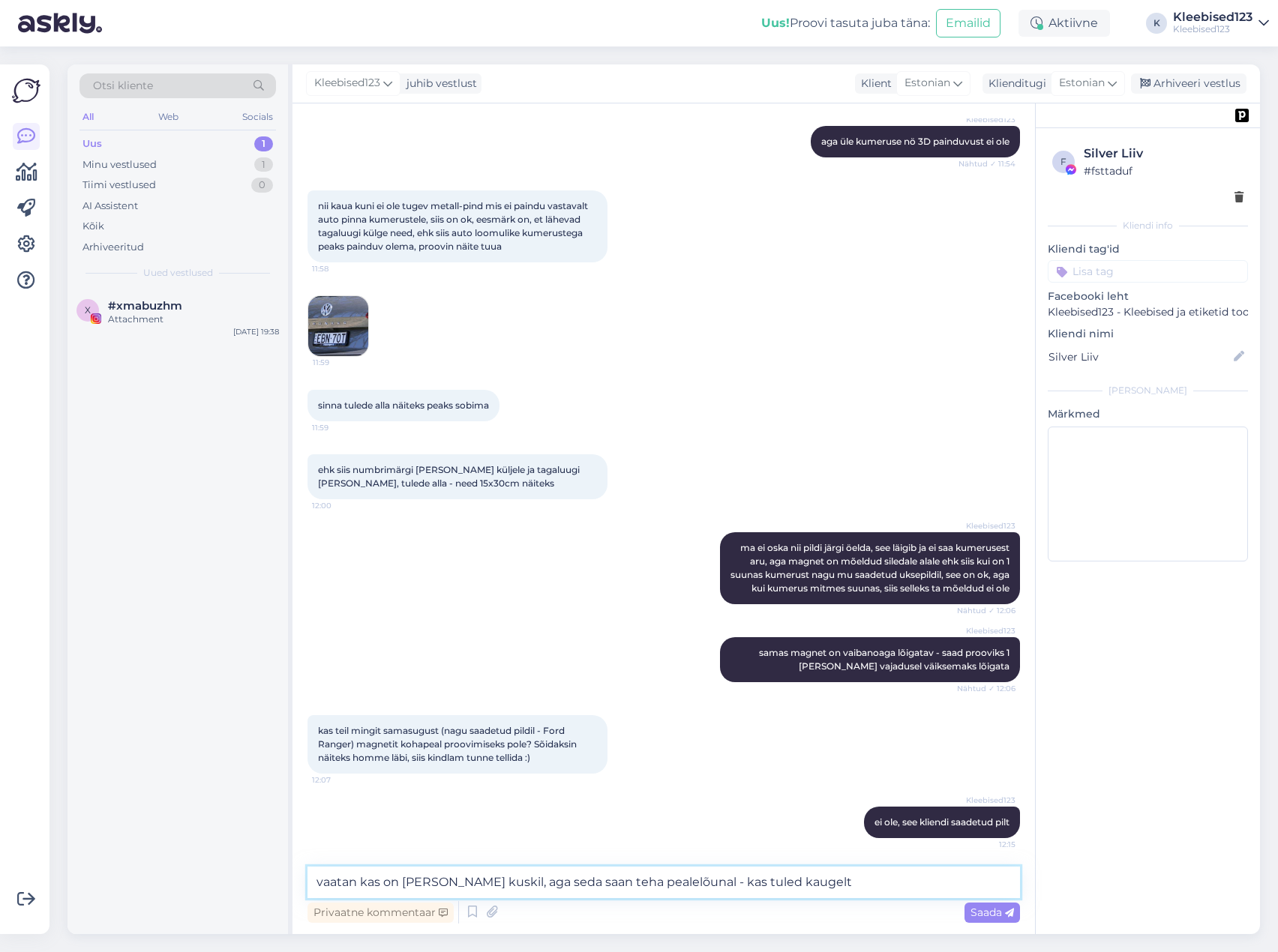
type textarea "vaatan kas on [PERSON_NAME] kuskil, aga seda saan teha pealelõunal - kas tuled …"
